Goal: Task Accomplishment & Management: Use online tool/utility

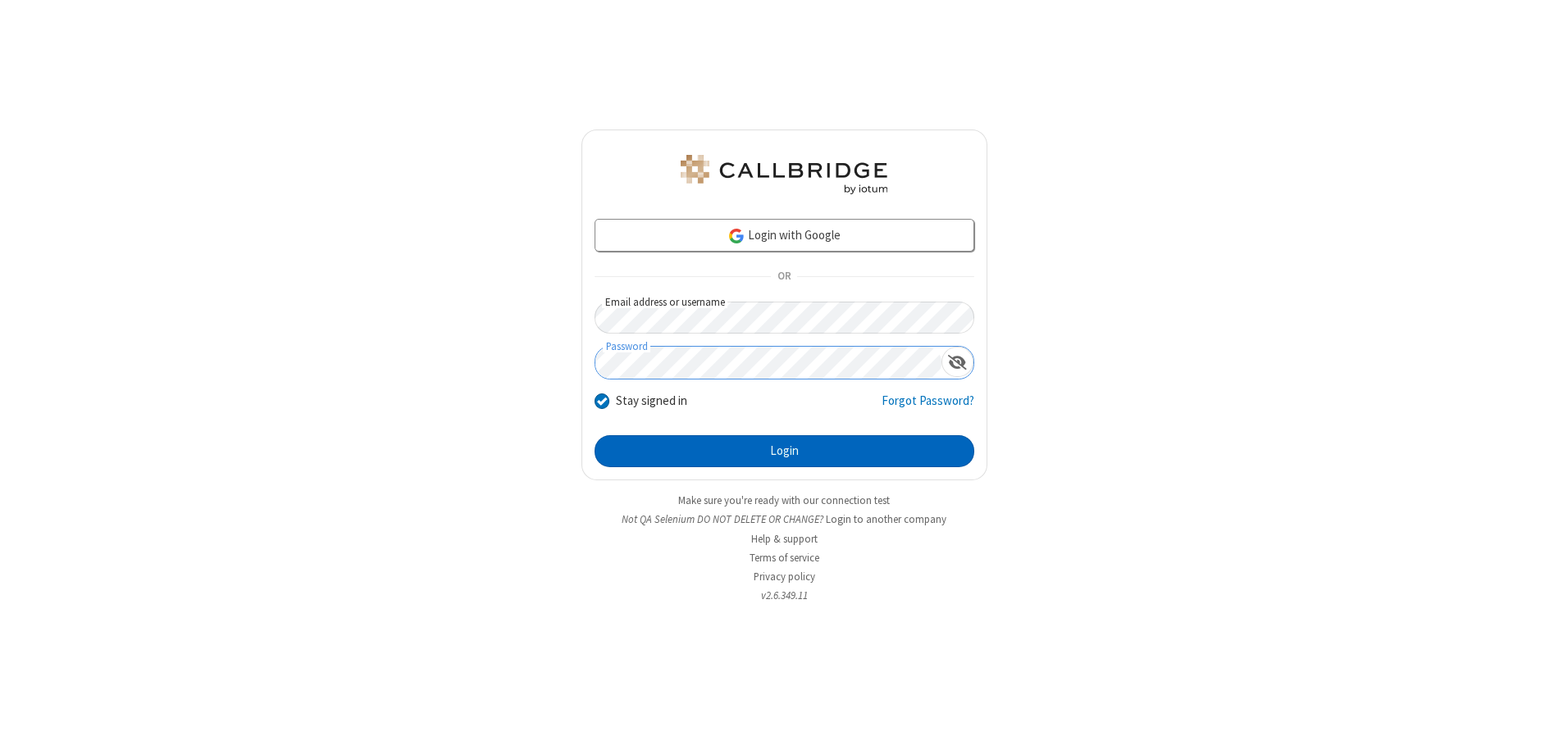
click at [784, 451] on button "Login" at bounding box center [784, 452] width 380 height 33
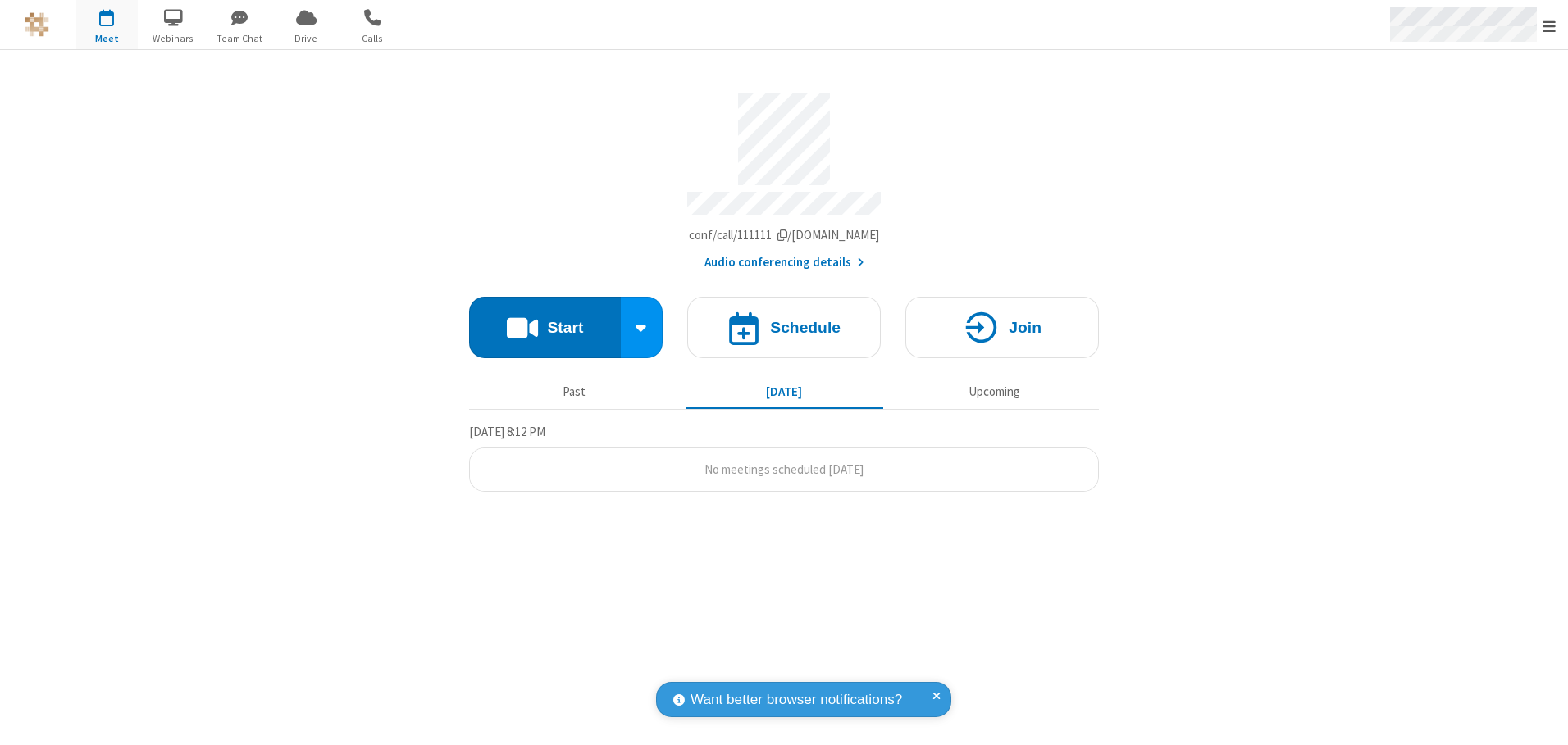
click at [1549, 26] on span "Open menu" at bounding box center [1549, 27] width 13 height 17
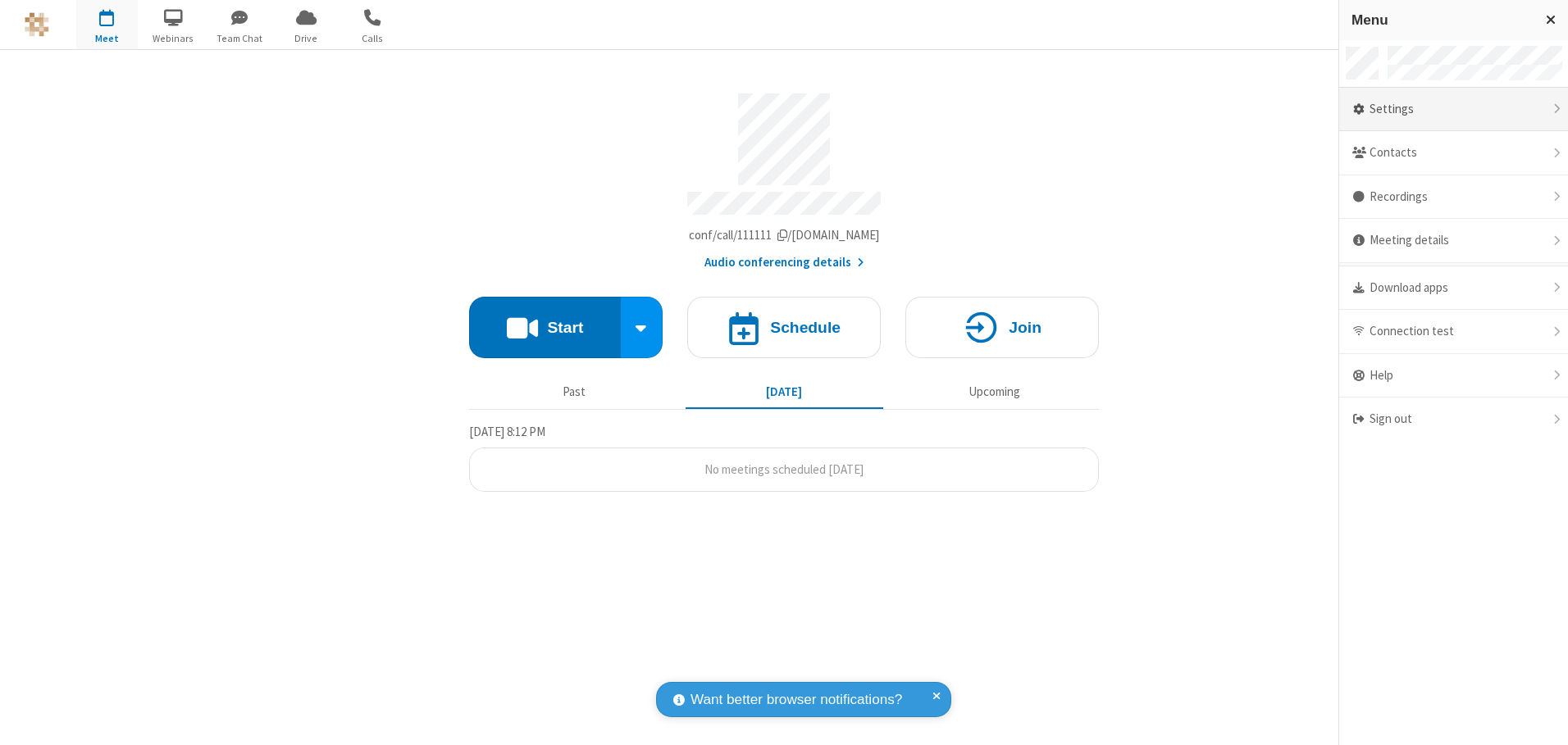
click at [1453, 109] on div "Settings" at bounding box center [1453, 109] width 229 height 44
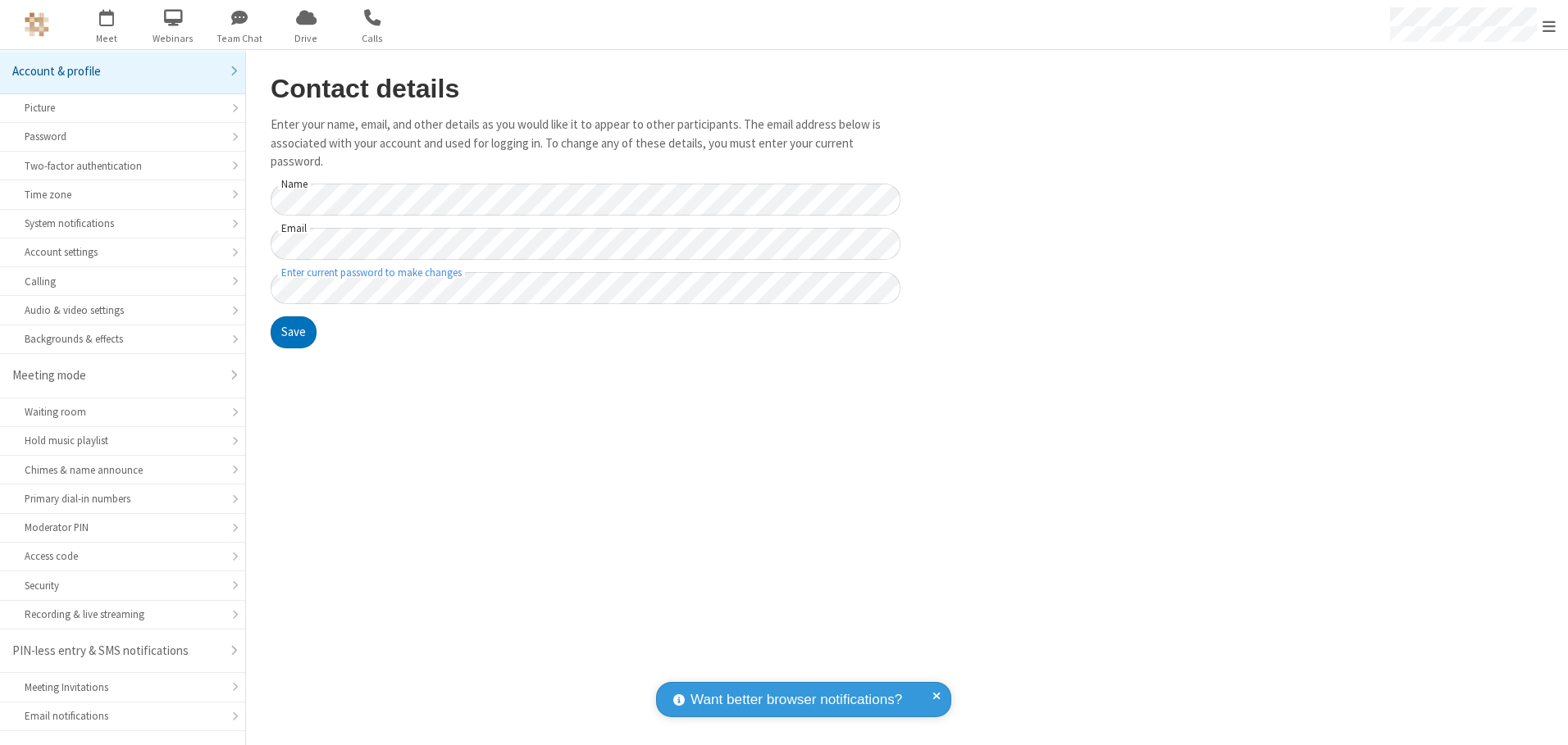
scroll to position [29, 0]
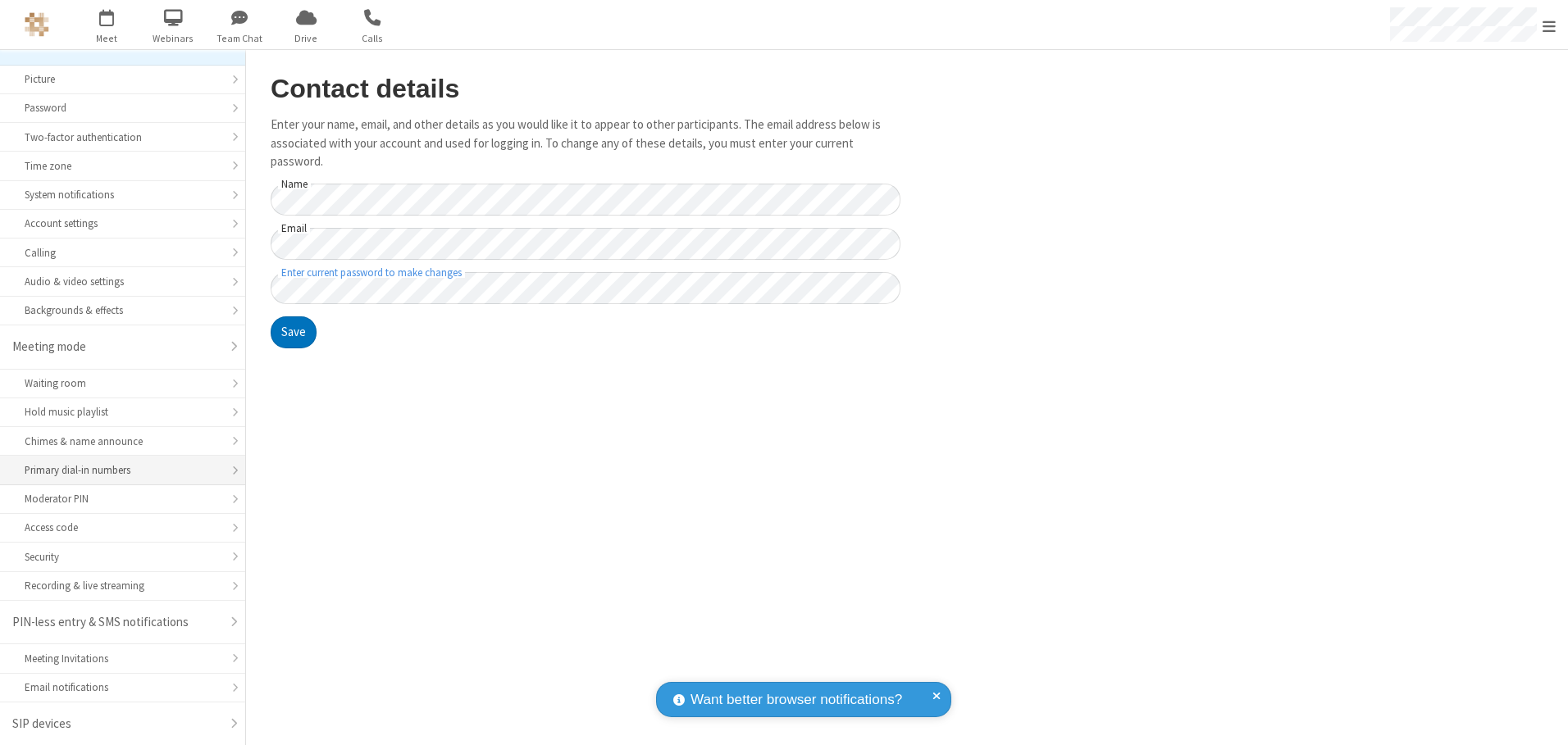
click at [117, 471] on div "Primary dial-in numbers" at bounding box center [122, 470] width 196 height 16
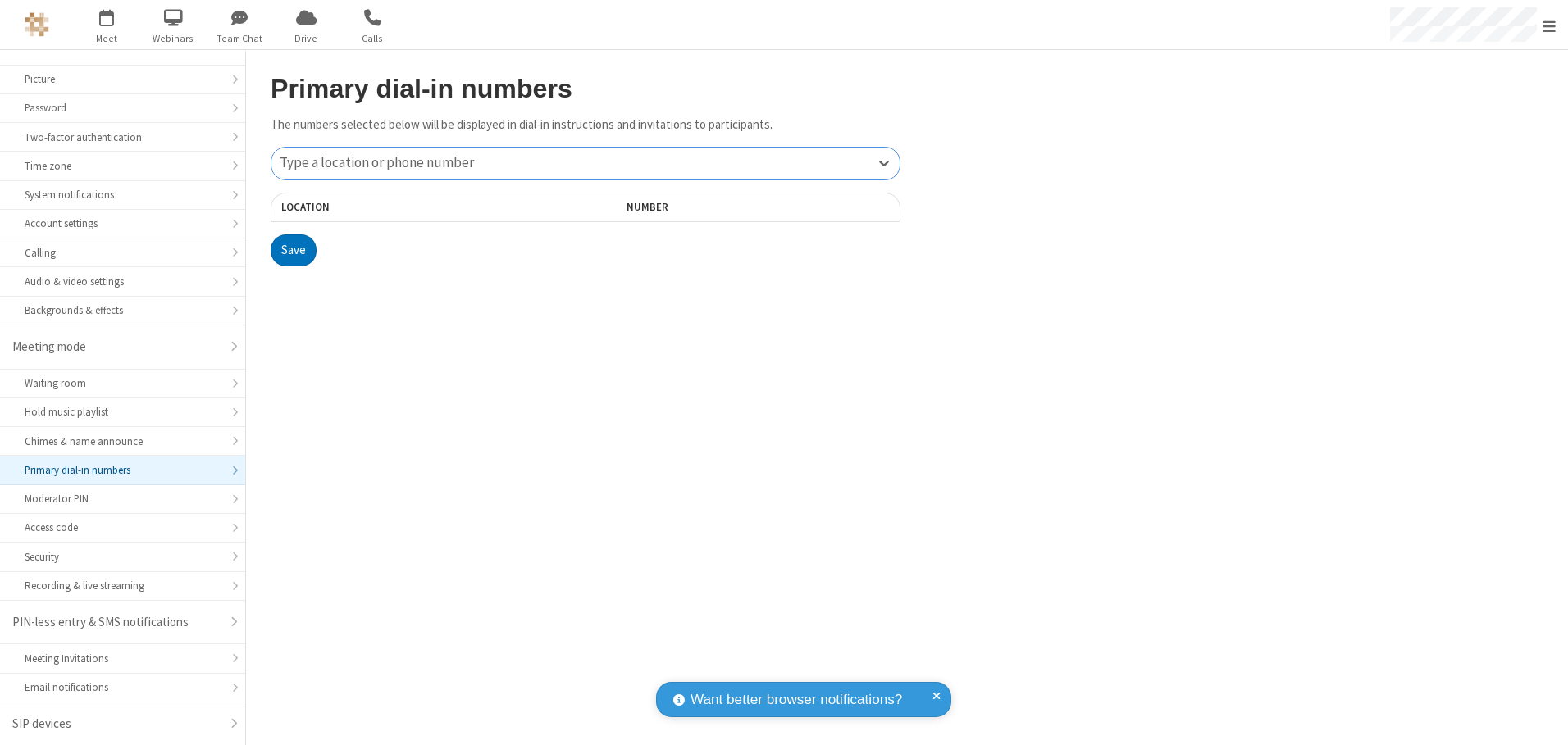
click at [586, 163] on div "Type a location or phone number" at bounding box center [585, 163] width 628 height 32
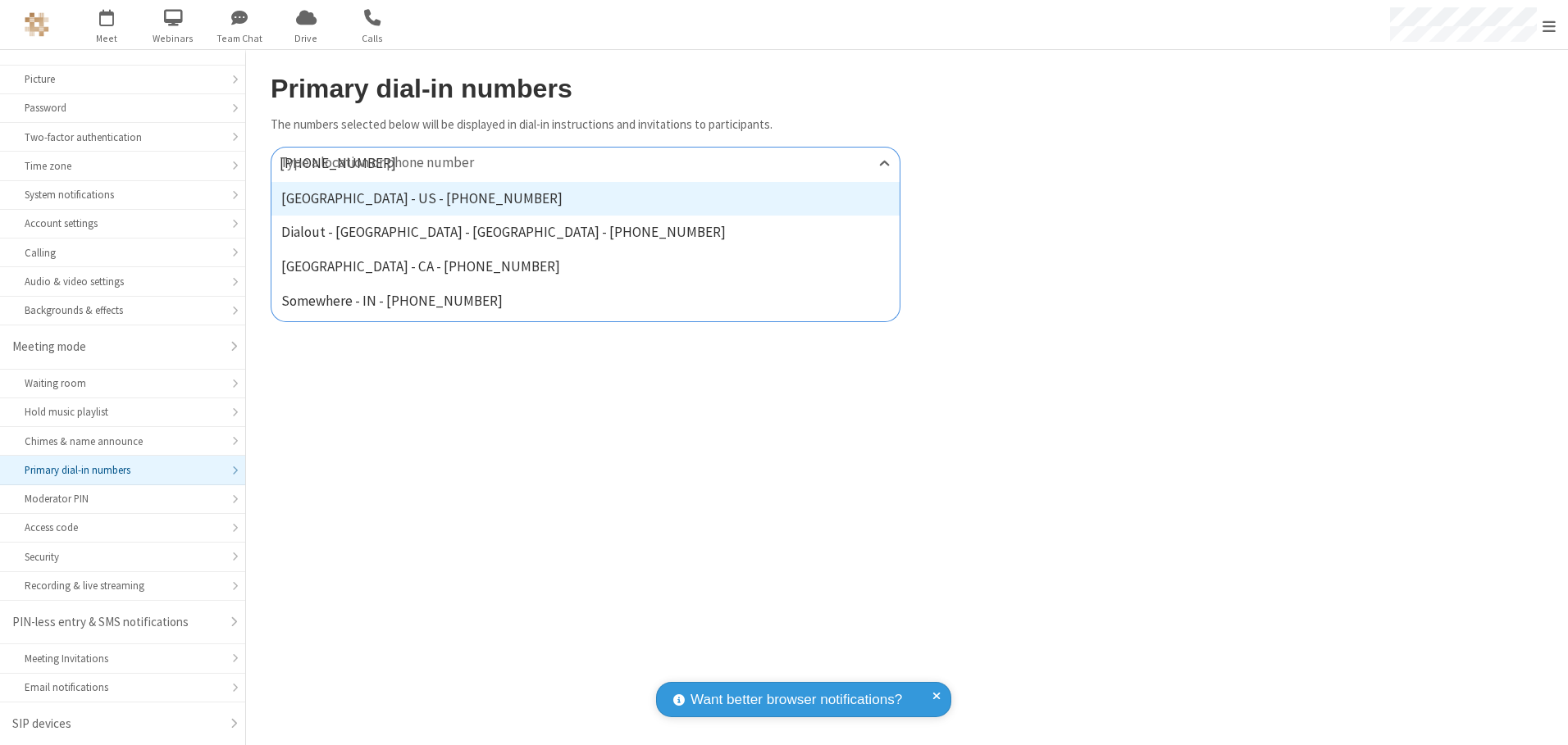
type input "[PHONE_NUMBER]"
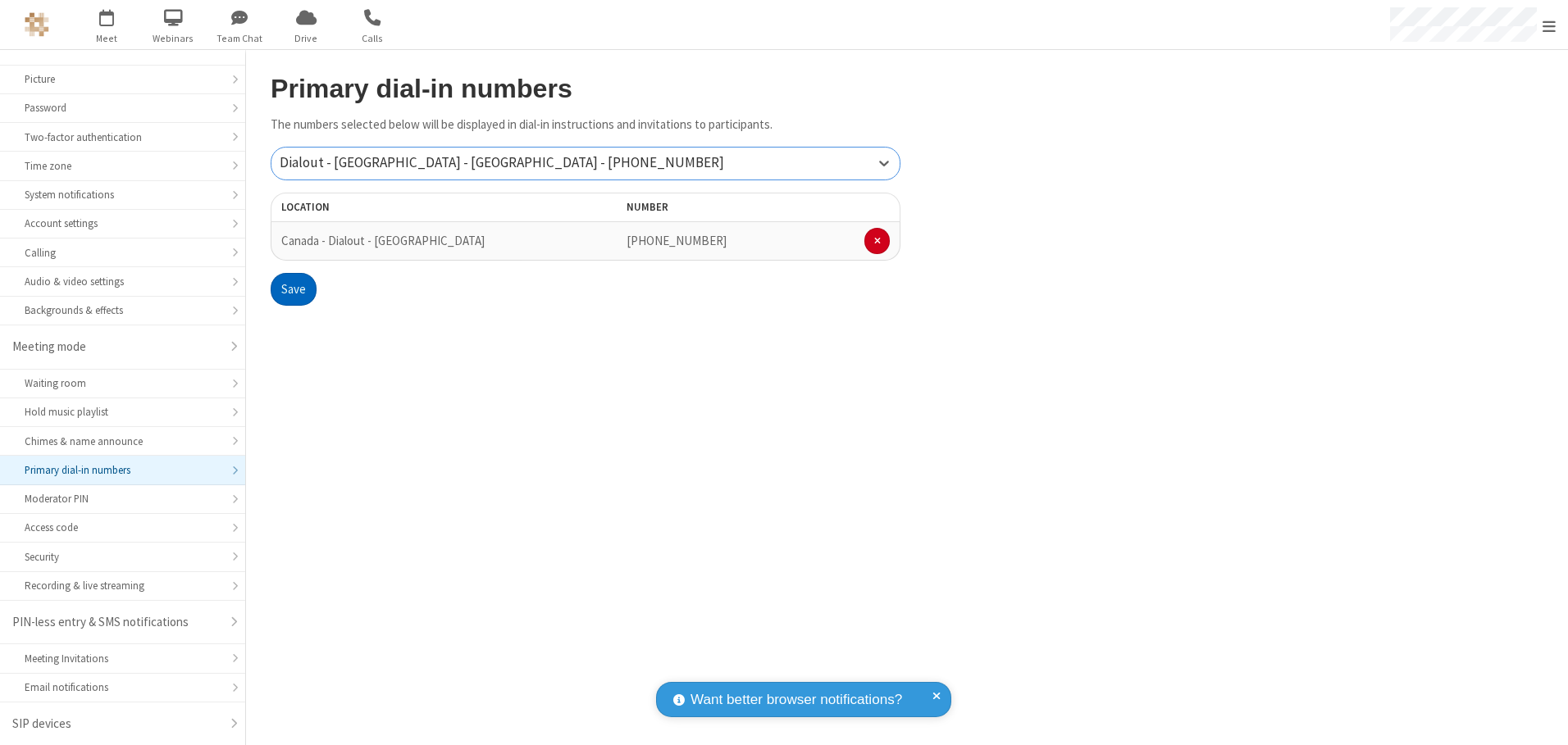
click at [292, 290] on button "Save" at bounding box center [293, 290] width 46 height 33
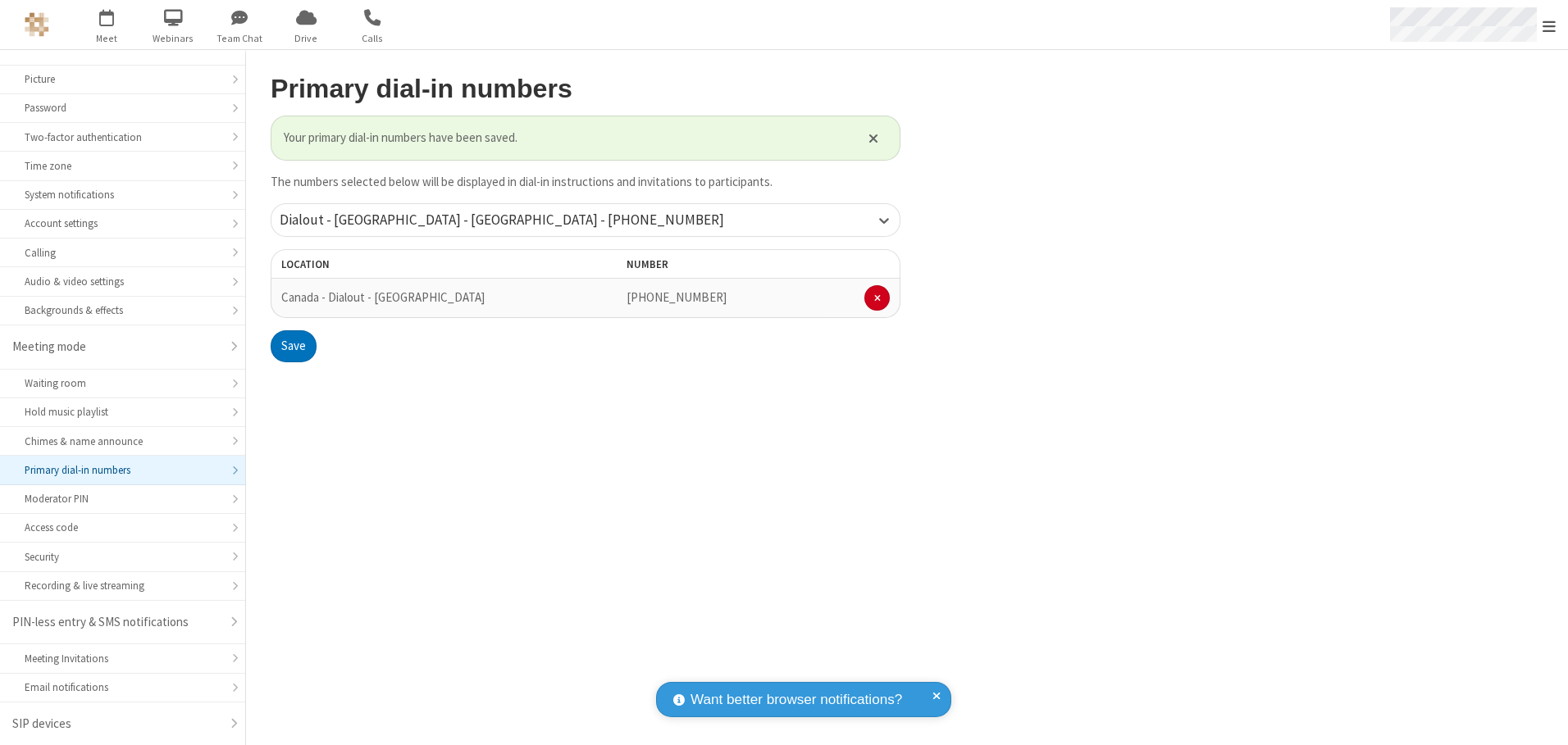
click at [1549, 26] on span "Open menu" at bounding box center [1549, 27] width 13 height 17
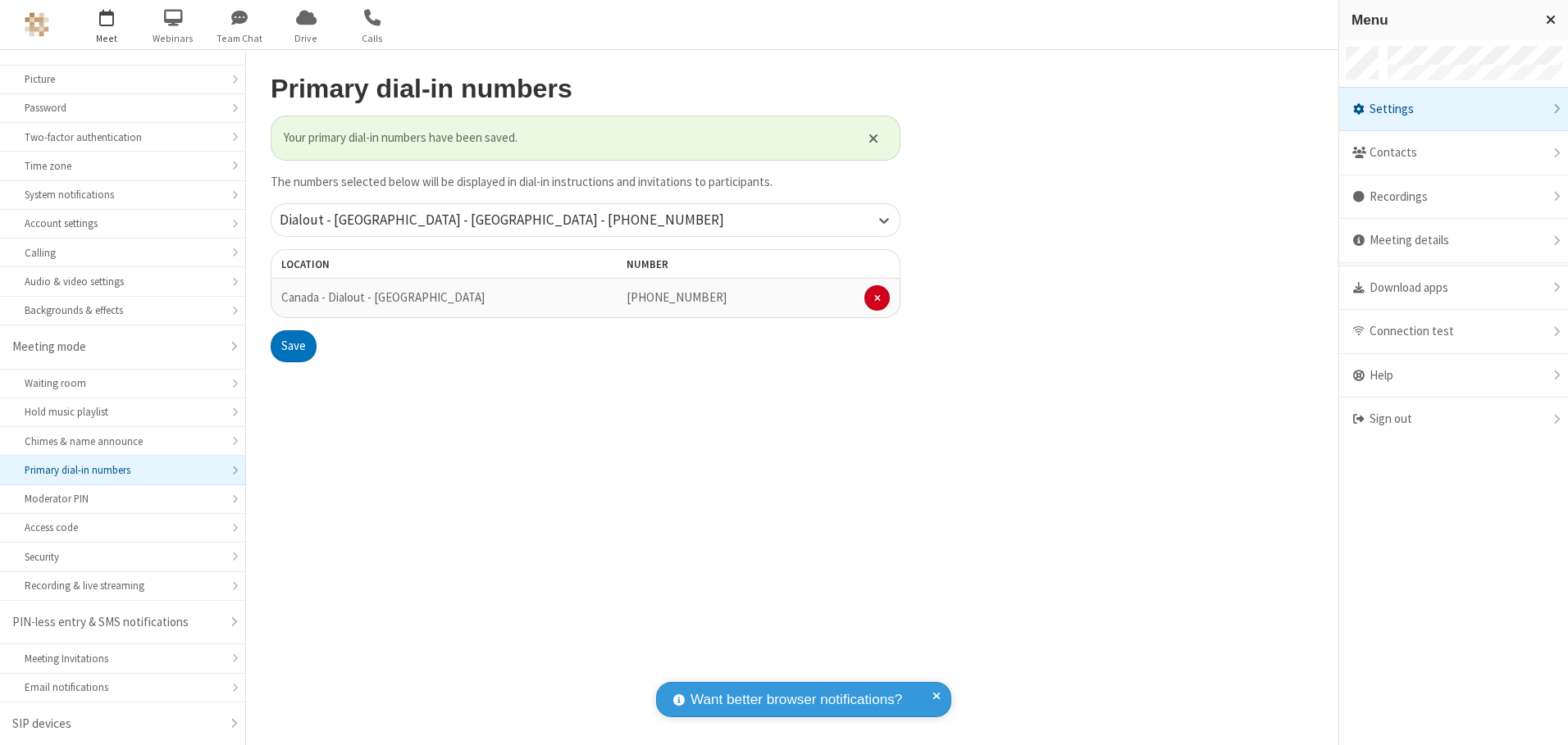
click at [107, 25] on span "button" at bounding box center [107, 17] width 62 height 28
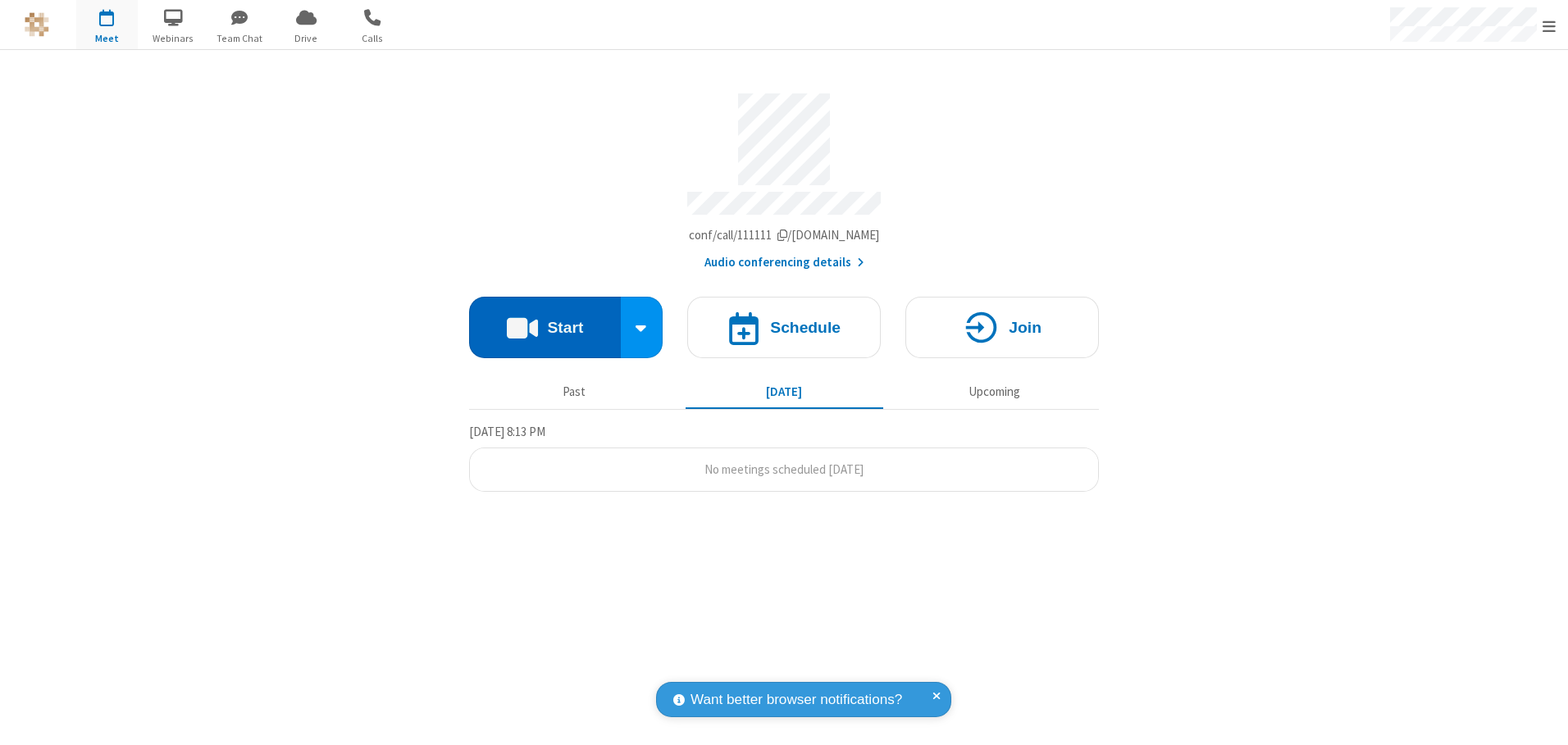
click at [544, 321] on button "Start" at bounding box center [544, 327] width 152 height 62
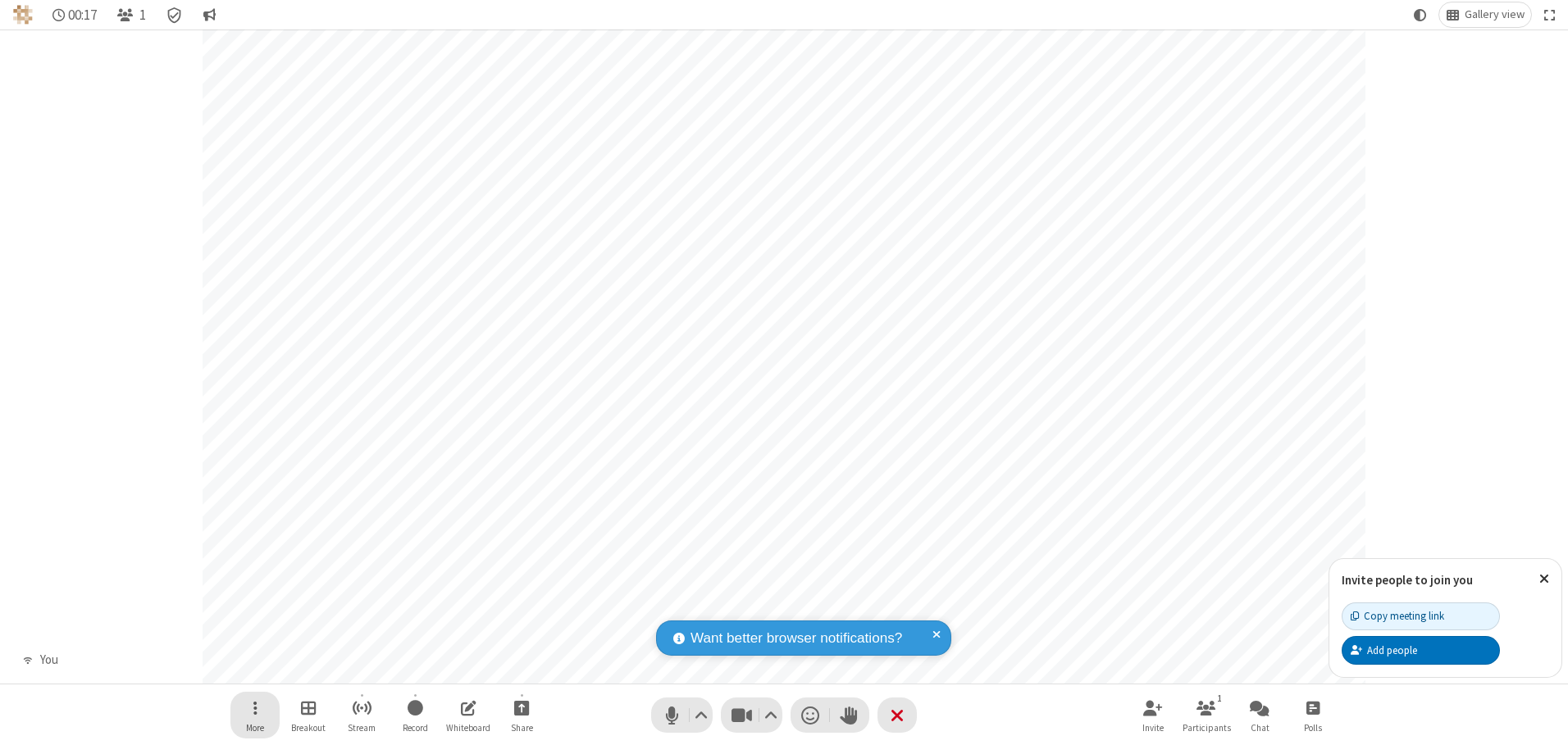
click at [254, 707] on span "Open menu" at bounding box center [255, 708] width 4 height 20
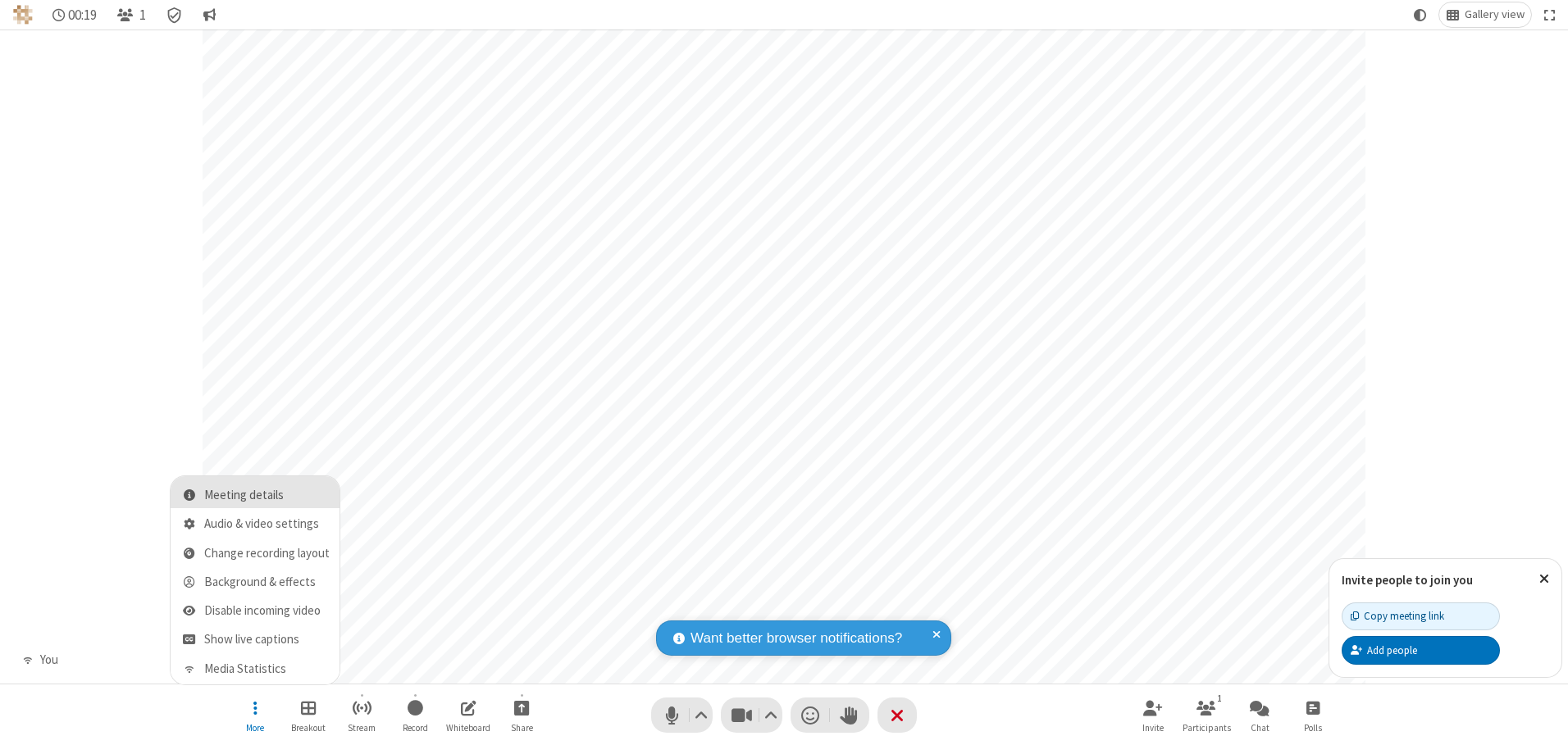
click at [267, 495] on span "Meeting details" at bounding box center [267, 495] width 125 height 14
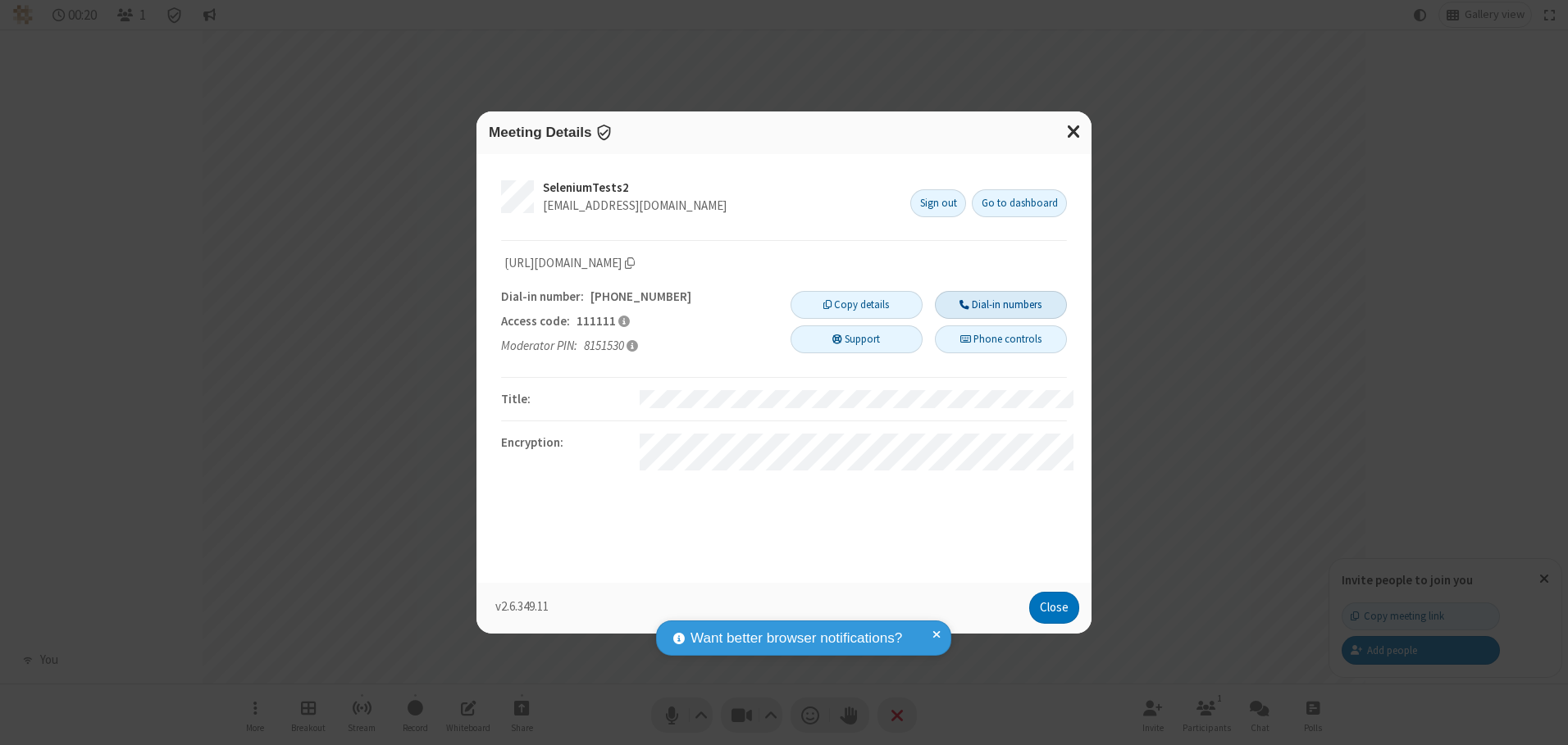
click at [1001, 304] on button "Dial-in numbers" at bounding box center [1001, 304] width 132 height 28
